Goal: Check status: Check status

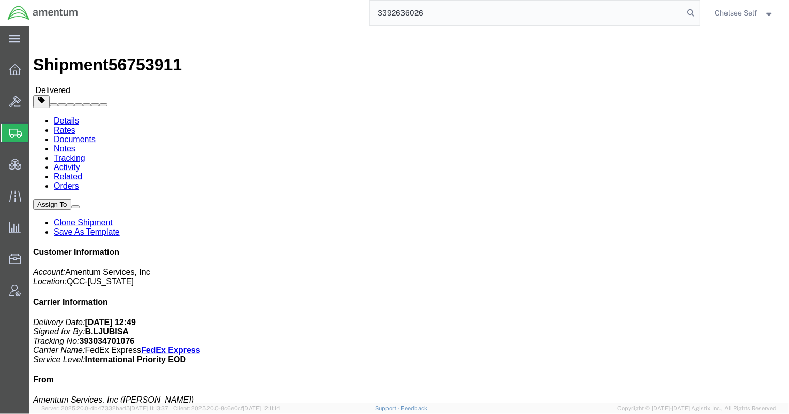
type input "3392636026"
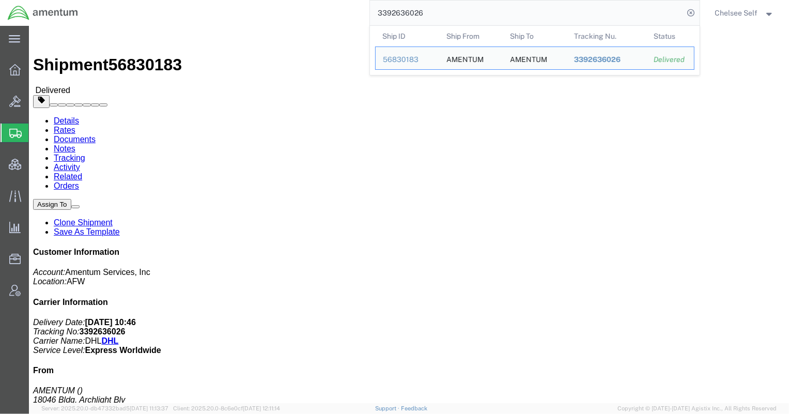
drag, startPoint x: 454, startPoint y: 17, endPoint x: 281, endPoint y: 14, distance: 172.5
click at [282, 14] on div "3392636026 Ship ID Ship From Ship To Tracking Nu. Status Ship ID 56830183 Ship …" at bounding box center [393, 13] width 614 height 26
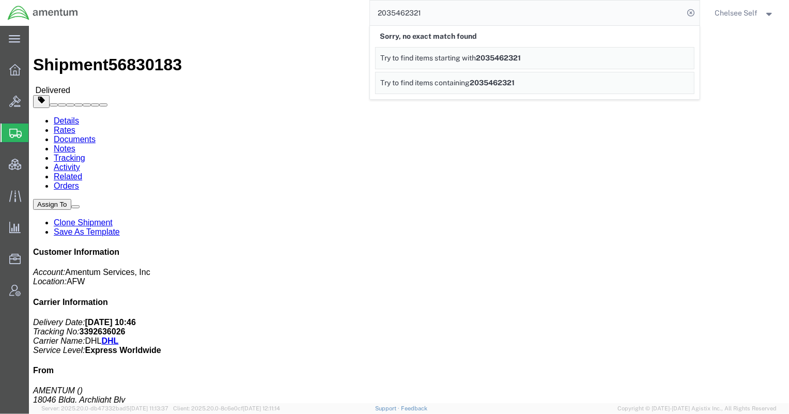
drag, startPoint x: 454, startPoint y: 12, endPoint x: 258, endPoint y: 7, distance: 195.8
click at [269, 7] on div "2035462321 Sorry, no exact match found Try to find items starting with 20354623…" at bounding box center [393, 13] width 614 height 26
paste input "393450298360"
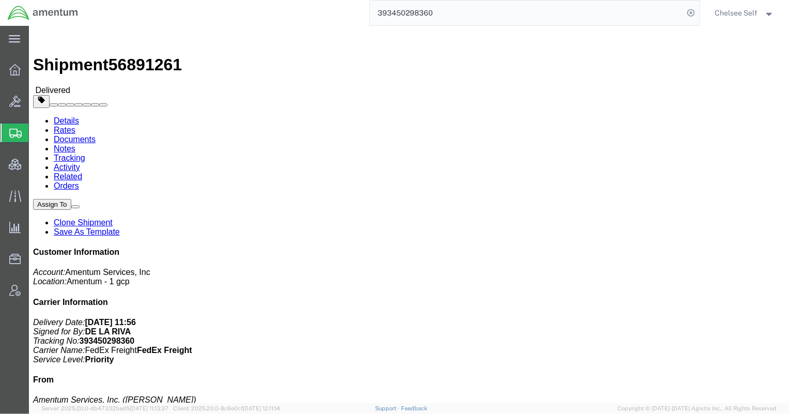
drag, startPoint x: 434, startPoint y: 120, endPoint x: 519, endPoint y: 120, distance: 84.2
click p "Shipment Id Number: 2575.01.02.C.2002.4IGN Pickup Request: [VEHICLE_IDENTIFICAT…"
copy b "2575.01.02.C.2002.4IGN"
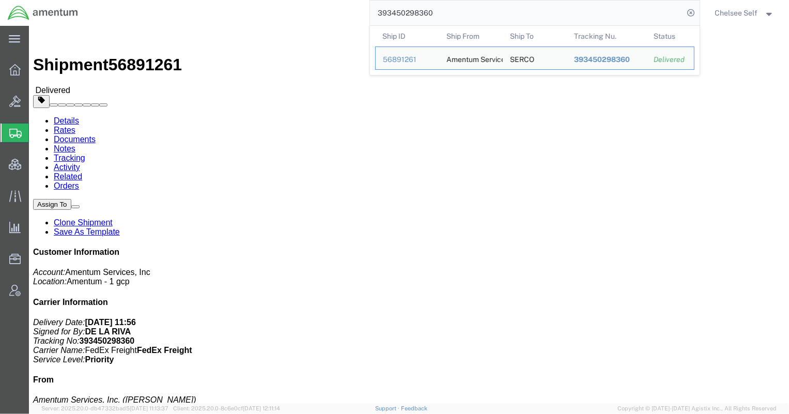
drag, startPoint x: 454, startPoint y: 14, endPoint x: 290, endPoint y: 9, distance: 163.8
click at [290, 9] on div "393450298360 Ship ID Ship From Ship To Tracking Nu. Status Ship ID 56891261 Shi…" at bounding box center [393, 13] width 614 height 26
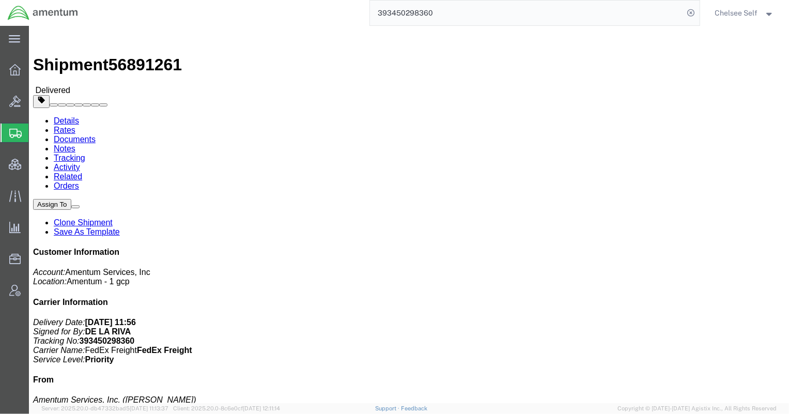
paste input "592874942"
type input "393592874942"
drag, startPoint x: 422, startPoint y: 120, endPoint x: 516, endPoint y: 123, distance: 94.0
click p "Shipment Id Number: 2575.01.02.C.[DATE].PBLE Pickup Request: [VEHICLE_IDENTIFIC…"
copy b "2575.01.02.C.[DATE].PBLE"
